Goal: Task Accomplishment & Management: Use online tool/utility

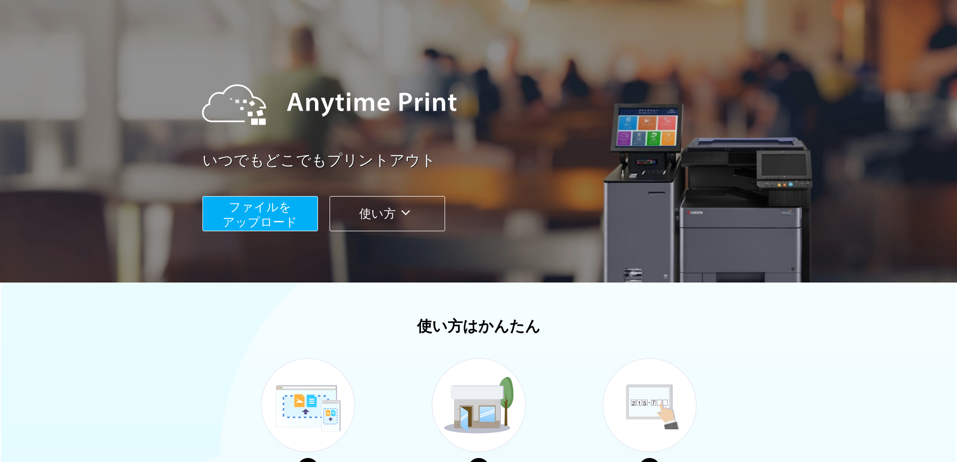
scroll to position [100, 0]
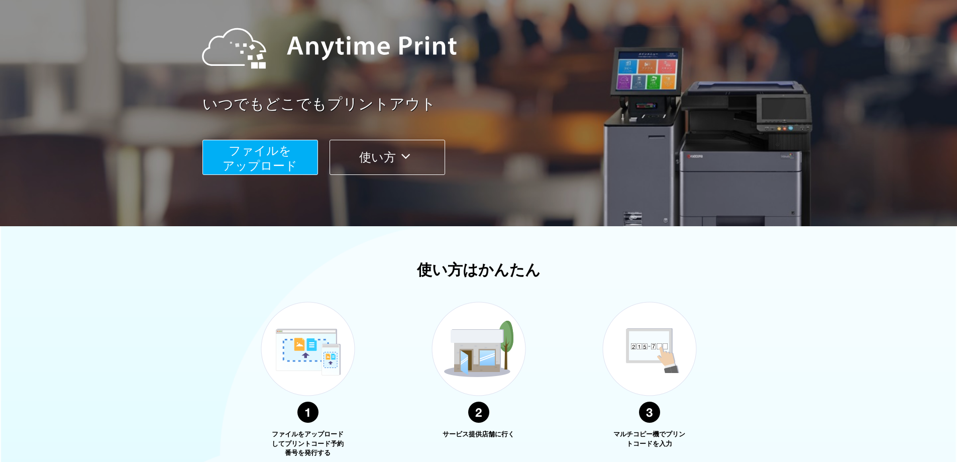
click at [253, 161] on span "ファイルを ​​アップロード" at bounding box center [260, 158] width 75 height 29
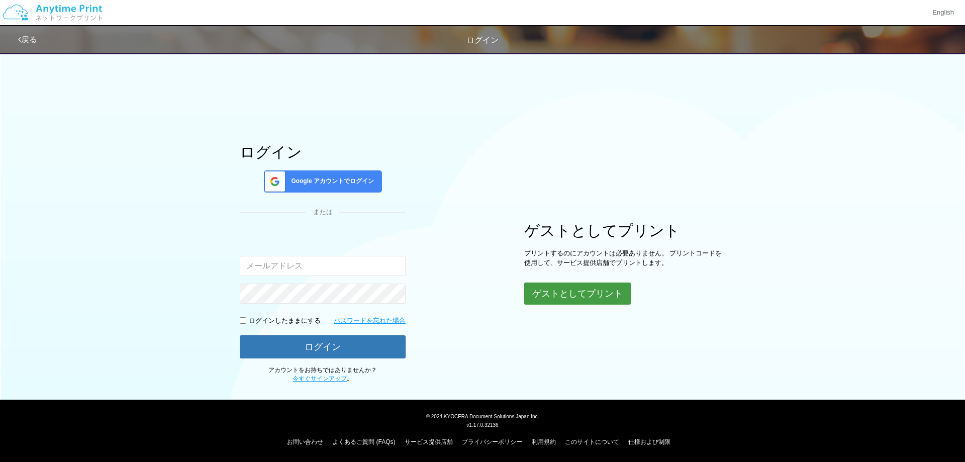
click at [558, 285] on button "ゲストとしてプリント" at bounding box center [577, 293] width 107 height 22
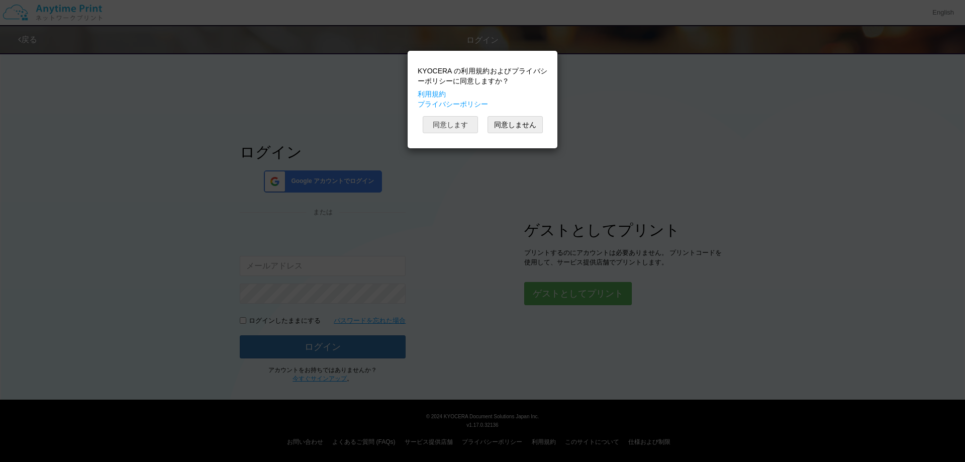
click at [449, 128] on button "同意します" at bounding box center [450, 124] width 55 height 17
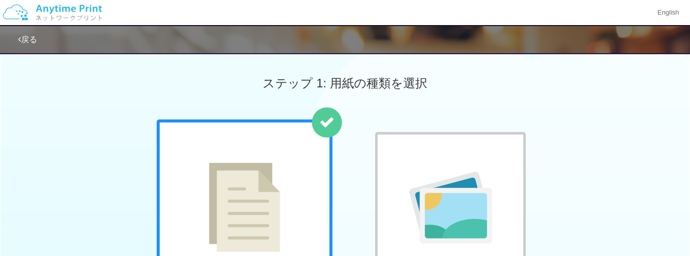
drag, startPoint x: 229, startPoint y: 14, endPoint x: 132, endPoint y: -45, distance: 113.1
click at [132, 0] on html "English 戻る ステップ 1: 用紙の種類を選択 普通紙 写真用紙" at bounding box center [345, 128] width 690 height 256
drag, startPoint x: 222, startPoint y: 7, endPoint x: 167, endPoint y: -6, distance: 55.6
click at [167, 0] on html "English 戻る ステップ 1: 用紙の種類を選択 普通紙 写真用紙" at bounding box center [345, 128] width 690 height 256
drag, startPoint x: 170, startPoint y: 85, endPoint x: 136, endPoint y: 63, distance: 40.7
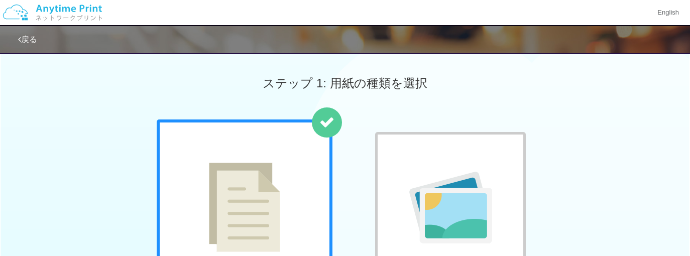
click at [136, 63] on div "ステップ 1: 用紙の種類を選択" at bounding box center [345, 83] width 690 height 72
drag, startPoint x: 405, startPoint y: 11, endPoint x: 300, endPoint y: 8, distance: 104.6
click at [313, 8] on div "English" at bounding box center [345, 13] width 690 height 26
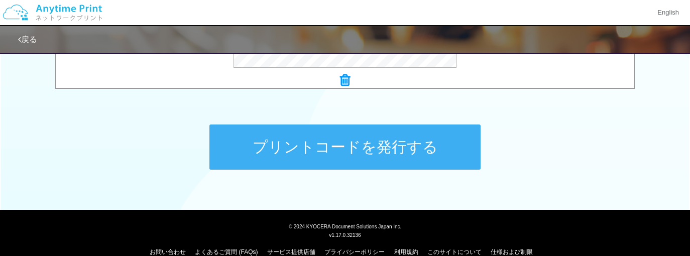
scroll to position [508, 0]
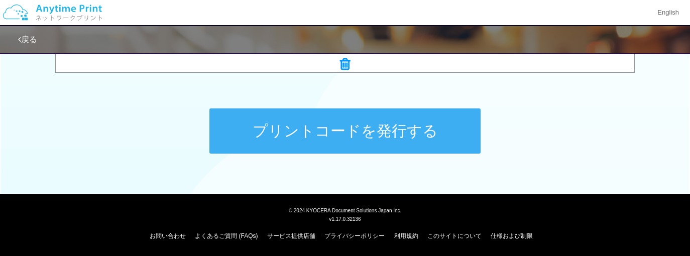
click at [322, 140] on button "プリントコードを発行する" at bounding box center [345, 131] width 271 height 45
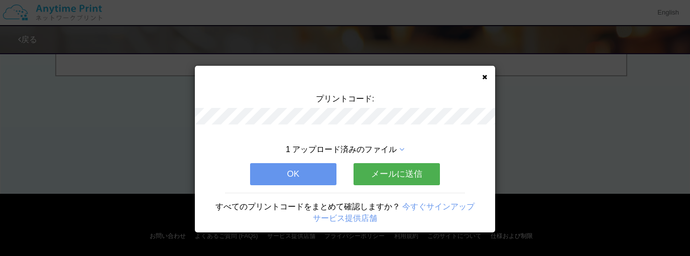
scroll to position [0, 0]
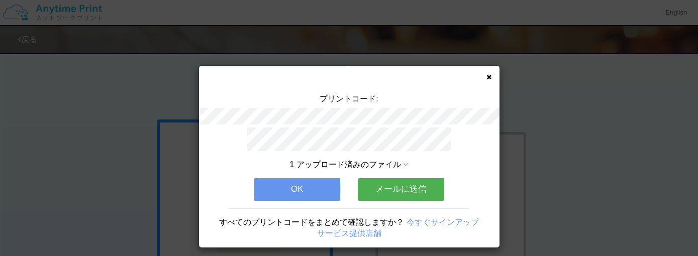
click at [314, 178] on button "OK" at bounding box center [297, 189] width 86 height 22
